Goal: Find specific page/section

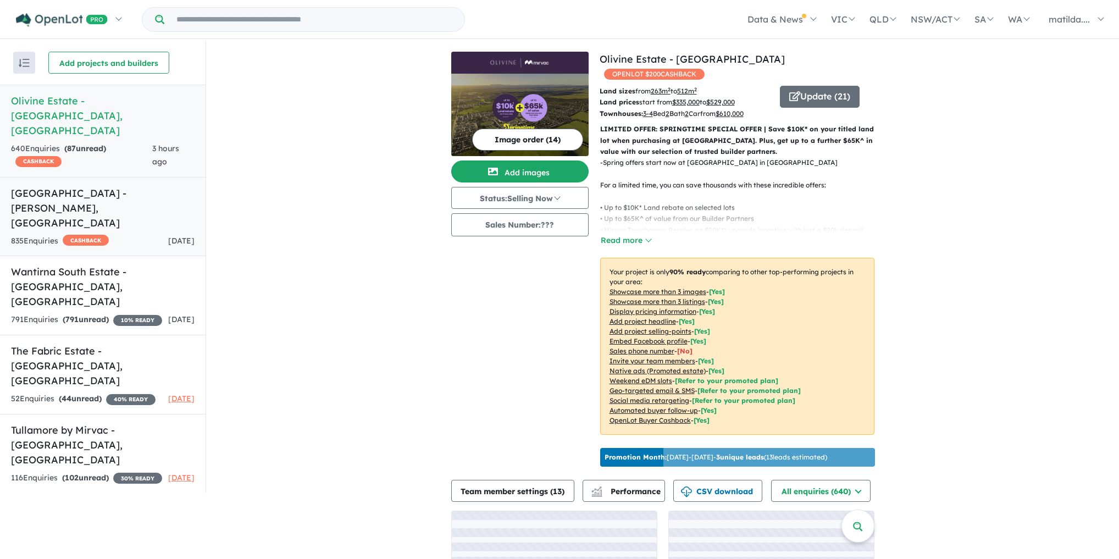
click at [128, 186] on h5 "[GEOGRAPHIC_DATA] - [PERSON_NAME][GEOGRAPHIC_DATA] , [GEOGRAPHIC_DATA]" at bounding box center [103, 208] width 184 height 45
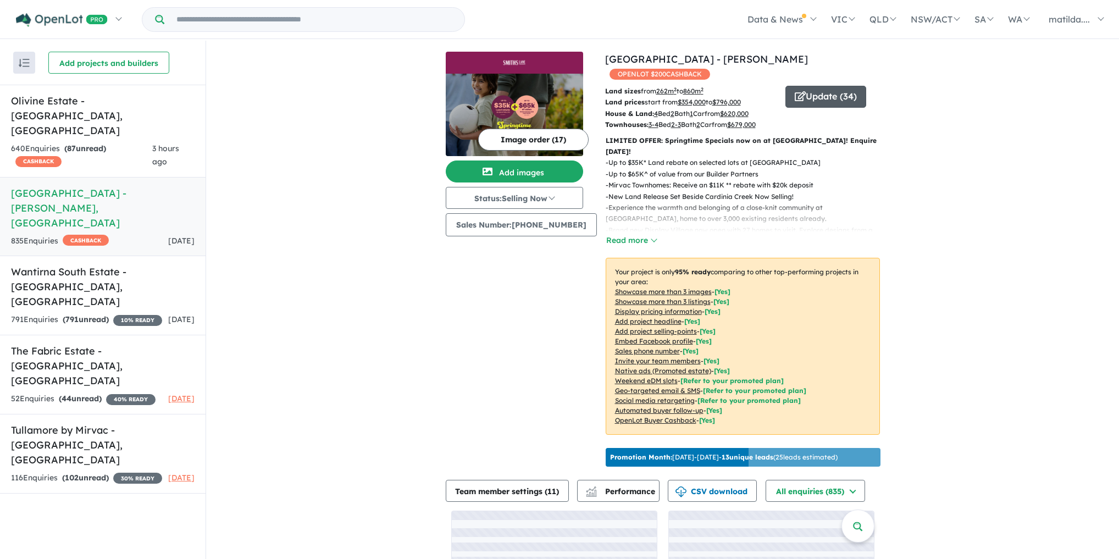
click at [805, 89] on button "Update ( 34 )" at bounding box center [826, 97] width 81 height 22
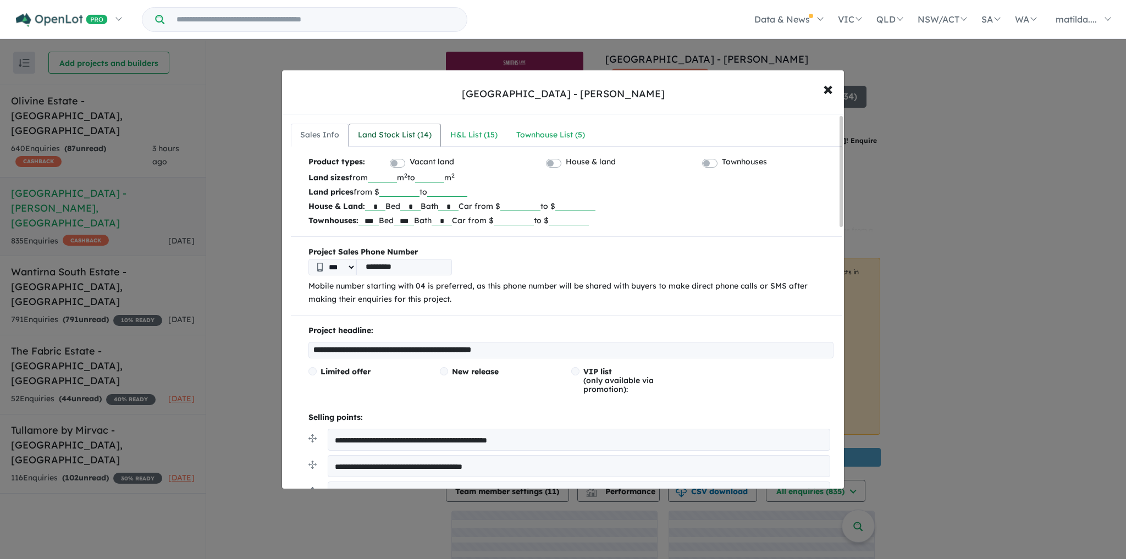
click at [394, 132] on div "Land Stock List ( 14 )" at bounding box center [395, 135] width 74 height 13
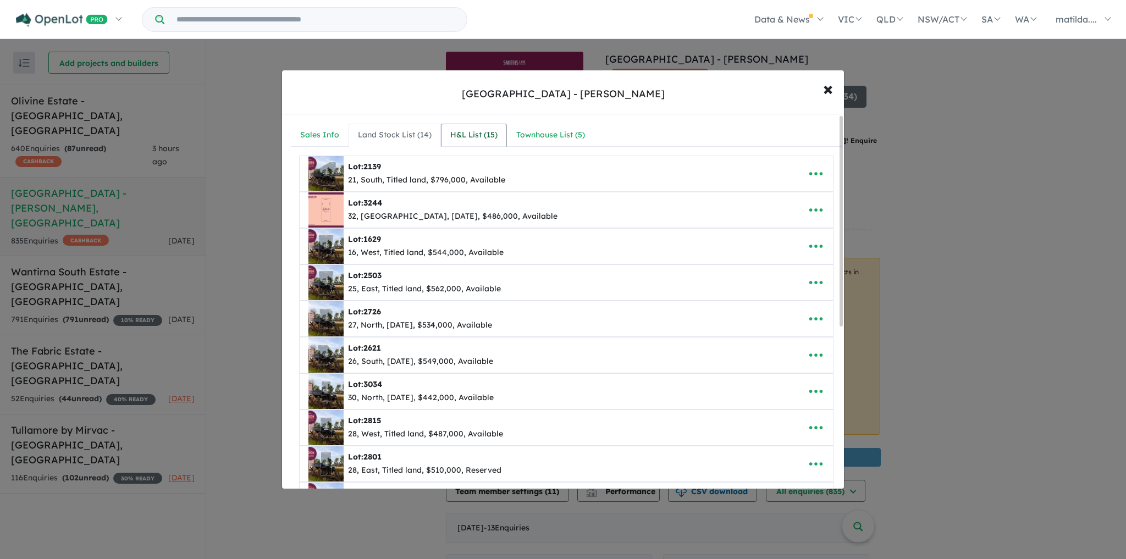
click at [460, 135] on div "H&L List ( 15 )" at bounding box center [473, 135] width 47 height 13
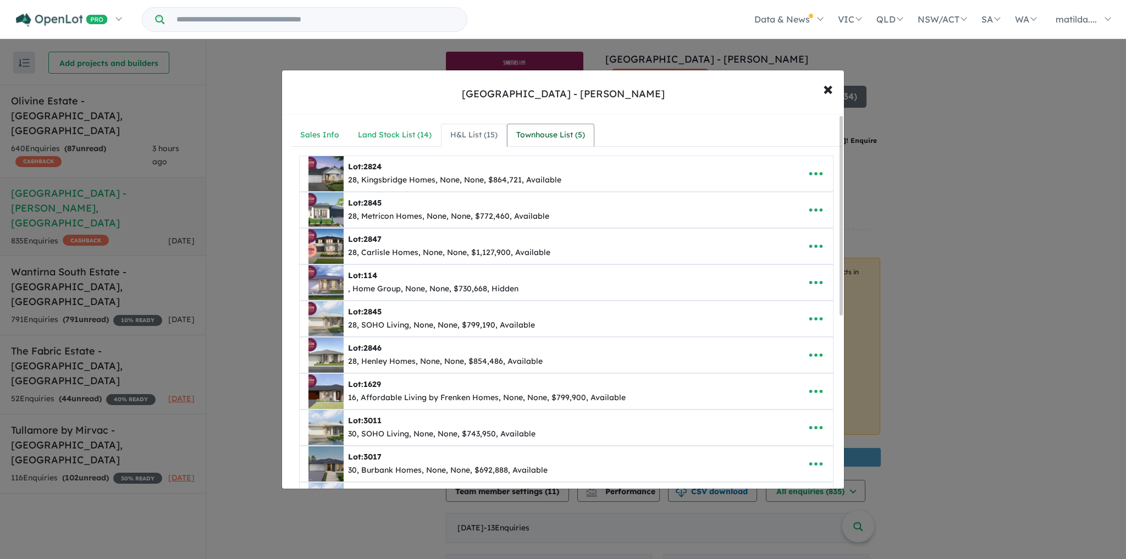
click at [574, 135] on div "Townhouse List ( 5 )" at bounding box center [550, 135] width 69 height 13
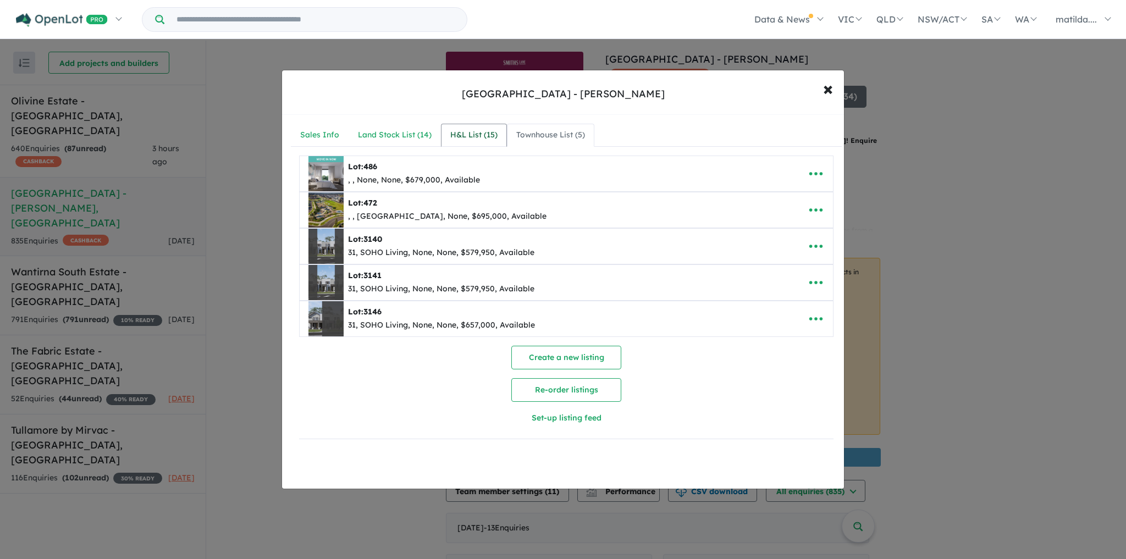
click at [456, 136] on div "H&L List ( 15 )" at bounding box center [473, 135] width 47 height 13
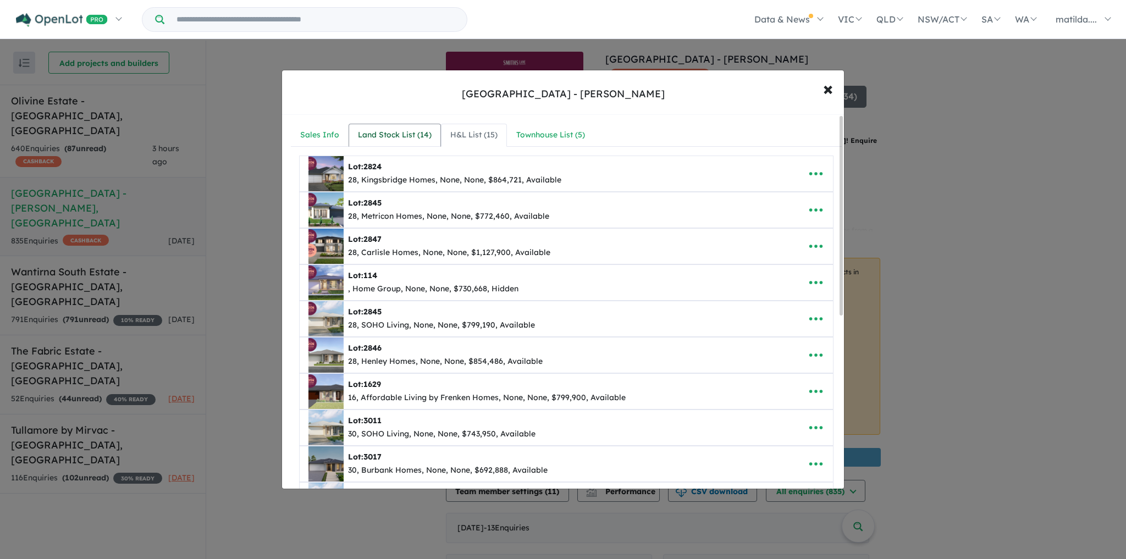
drag, startPoint x: 404, startPoint y: 136, endPoint x: 410, endPoint y: 129, distance: 9.7
click at [402, 136] on div "Land Stock List ( 14 )" at bounding box center [395, 135] width 74 height 13
